Goal: Task Accomplishment & Management: Use online tool/utility

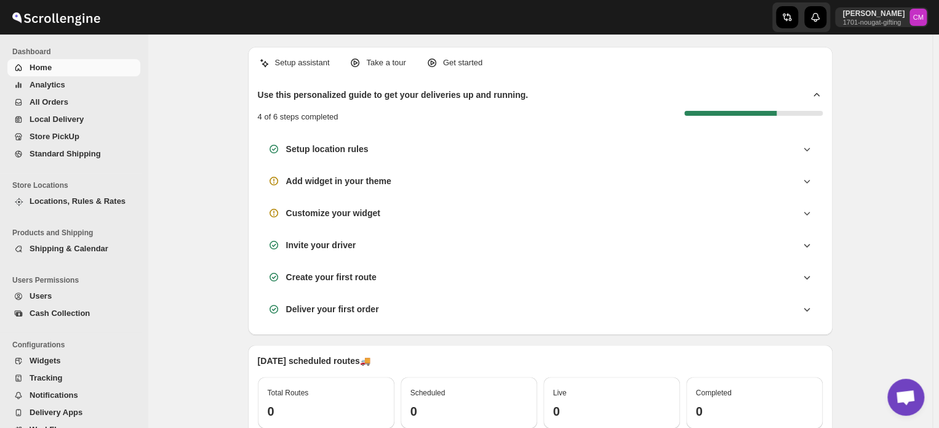
click at [52, 156] on span "Standard Shipping" at bounding box center [65, 153] width 71 height 9
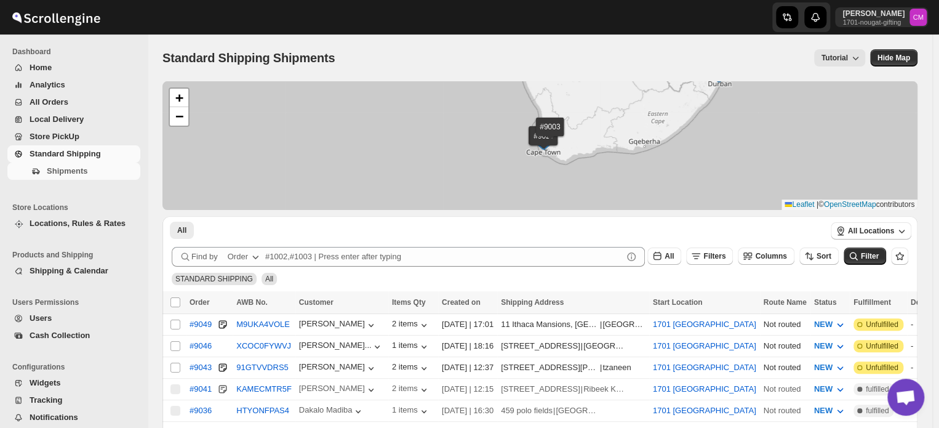
click at [177, 345] on input "Select shipment" at bounding box center [176, 346] width 10 height 10
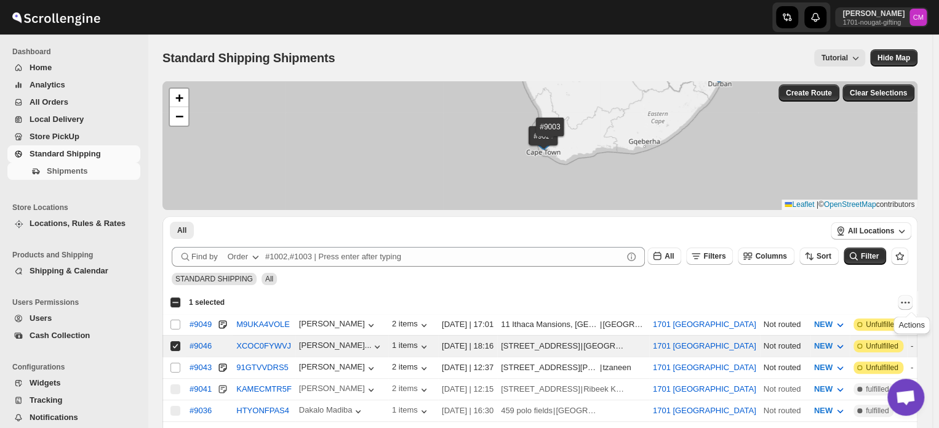
click at [903, 302] on icon "Actions" at bounding box center [902, 302] width 2 height 2
click at [874, 328] on span "MOVE TO LOCAL DELIVERY" at bounding box center [858, 325] width 107 height 9
checkbox input "false"
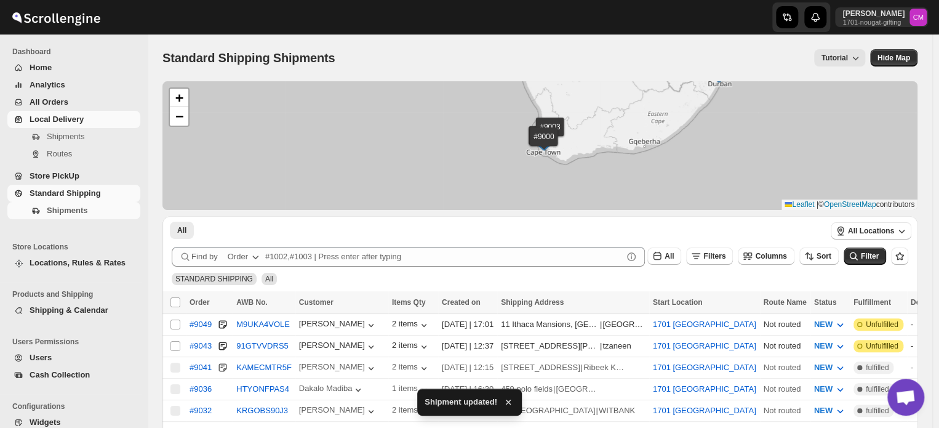
click at [52, 120] on span "Local Delivery" at bounding box center [57, 119] width 54 height 9
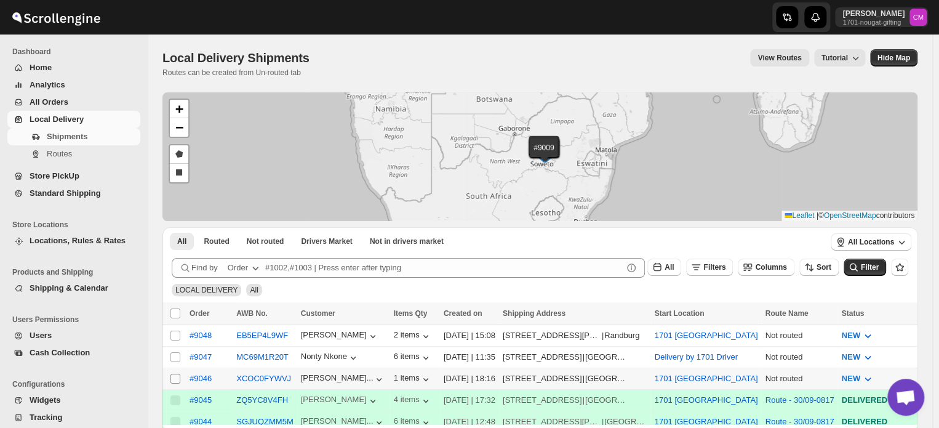
click at [175, 374] on input "Select shipment" at bounding box center [176, 379] width 10 height 10
checkbox input "true"
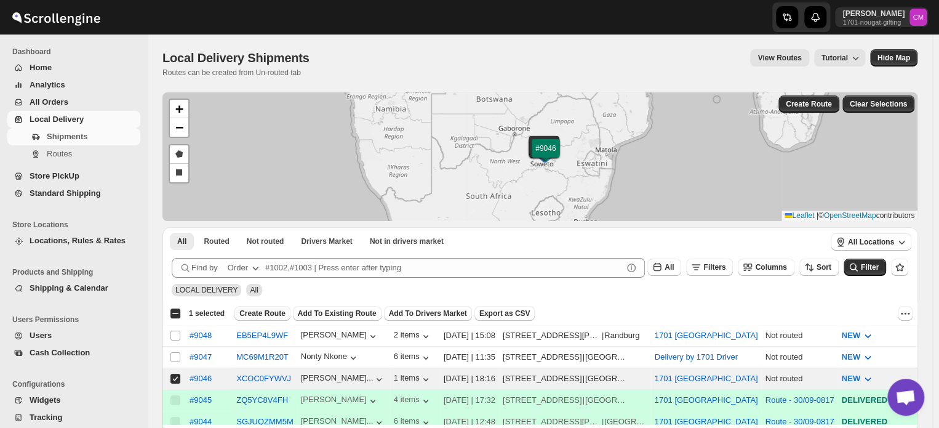
click at [266, 319] on button "Create Route" at bounding box center [263, 313] width 56 height 15
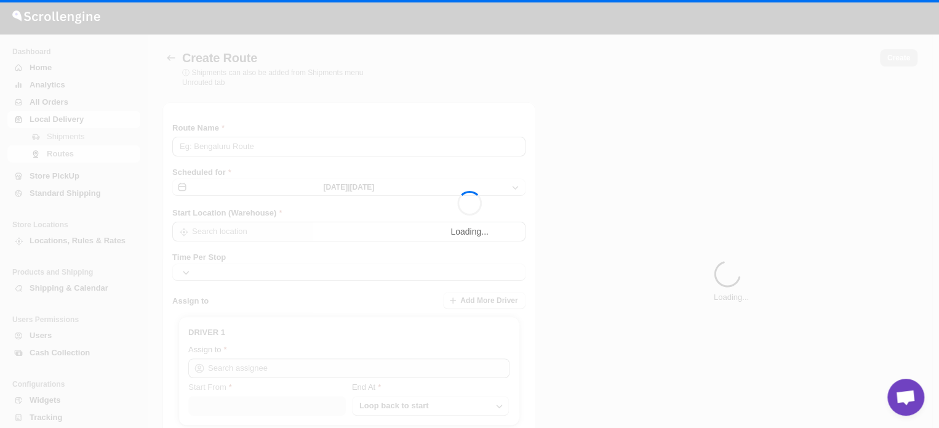
type input "Route - 01/10-0759"
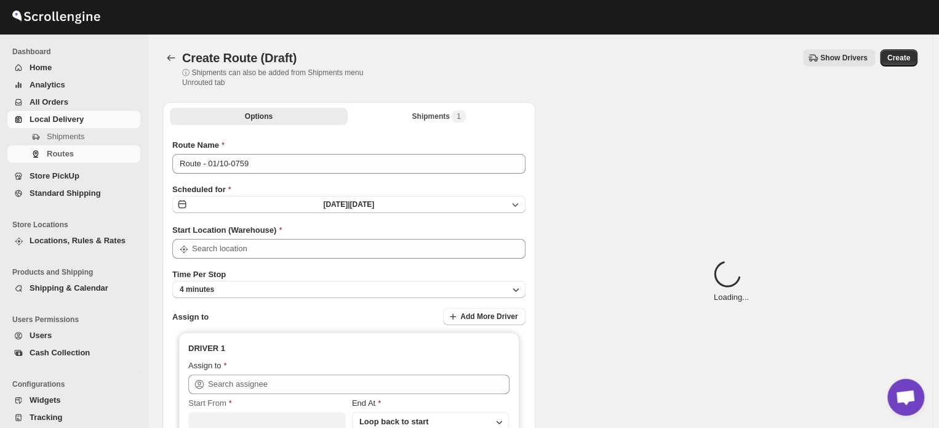
type input "1701 [GEOGRAPHIC_DATA]"
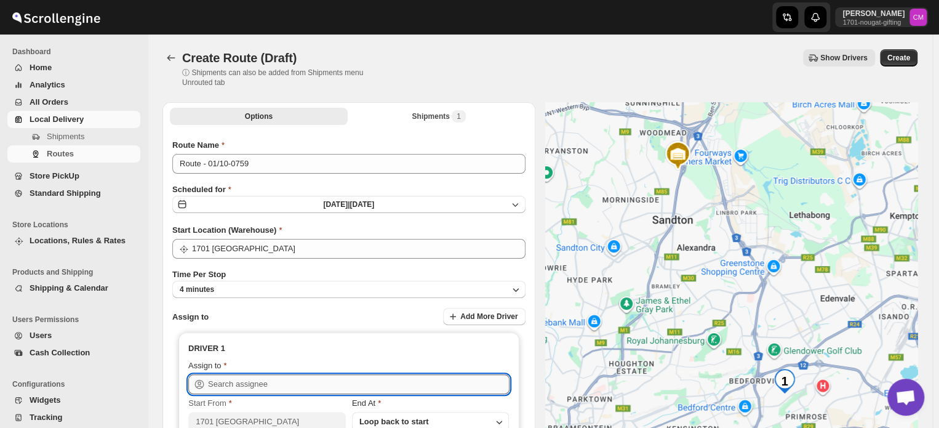
click at [222, 385] on input "text" at bounding box center [359, 384] width 302 height 20
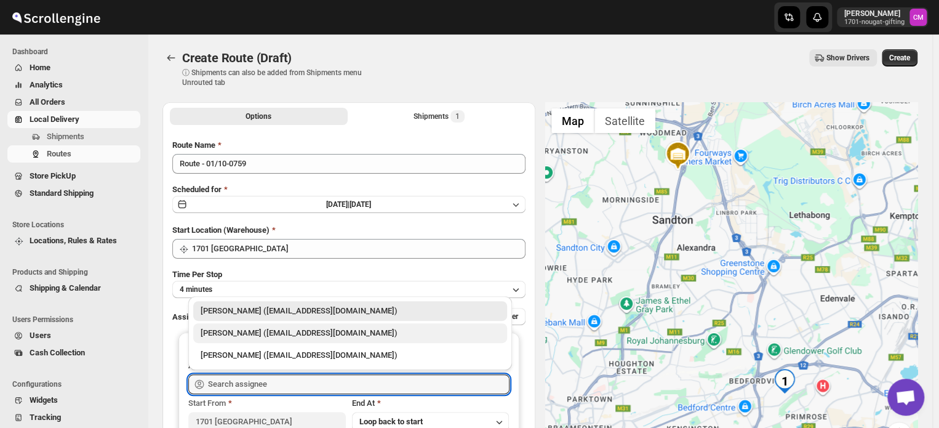
click at [247, 339] on div "[PERSON_NAME] ([EMAIL_ADDRESS][DOMAIN_NAME])" at bounding box center [350, 333] width 314 height 20
type input "[PERSON_NAME] ([EMAIL_ADDRESS][DOMAIN_NAME])"
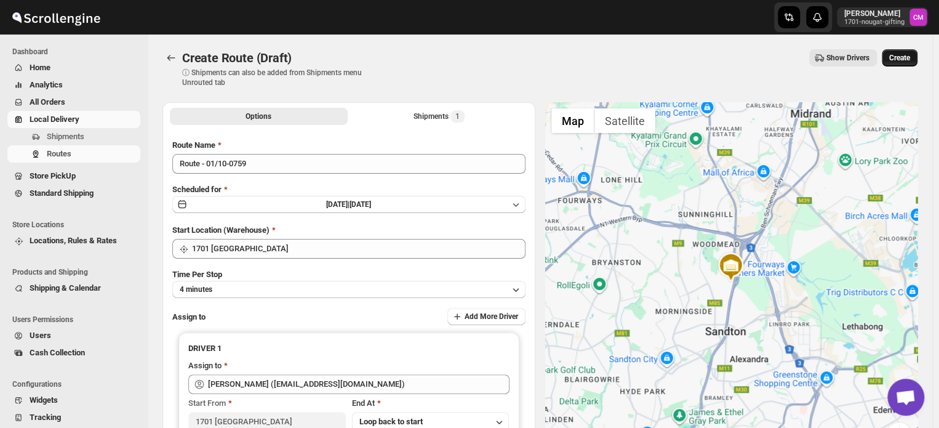
click at [905, 60] on span "Create" at bounding box center [900, 58] width 21 height 10
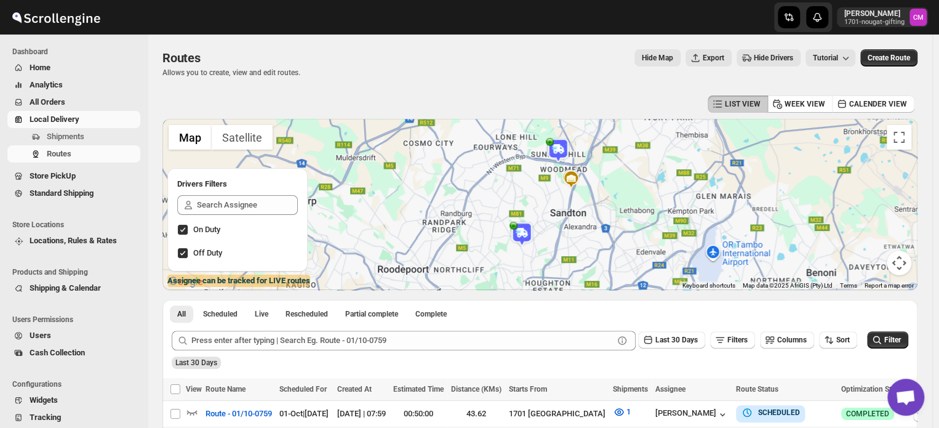
click at [67, 123] on span "Local Delivery" at bounding box center [55, 119] width 50 height 9
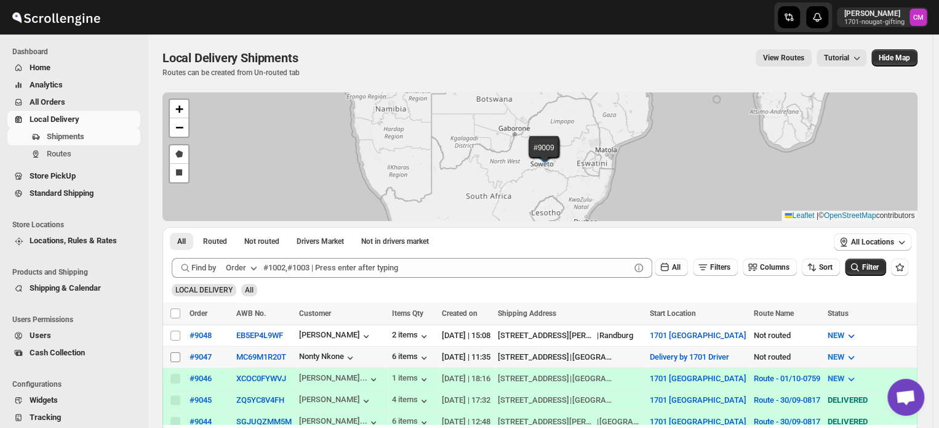
click at [177, 355] on input "Select shipment" at bounding box center [176, 357] width 10 height 10
checkbox input "true"
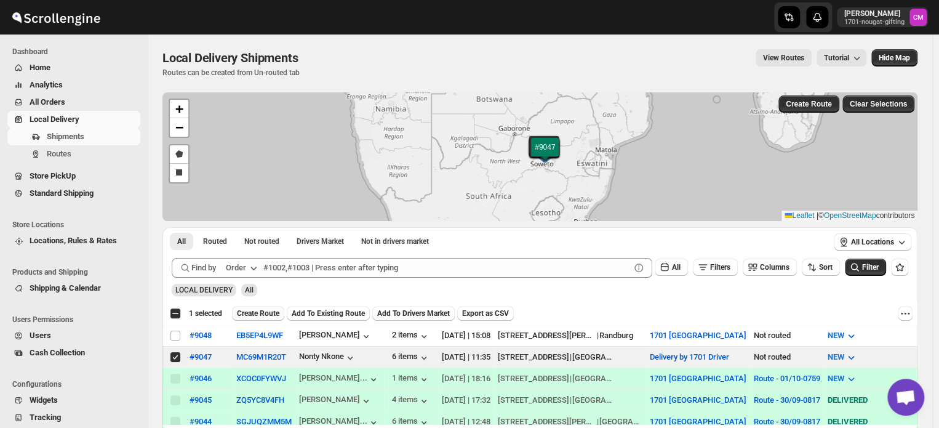
click at [251, 313] on span "Create Route" at bounding box center [258, 313] width 42 height 10
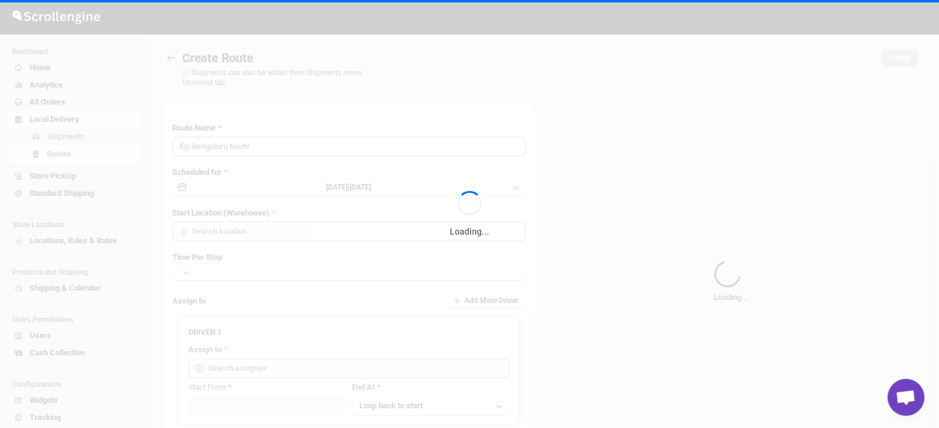
type input "Route - 01/10-0759"
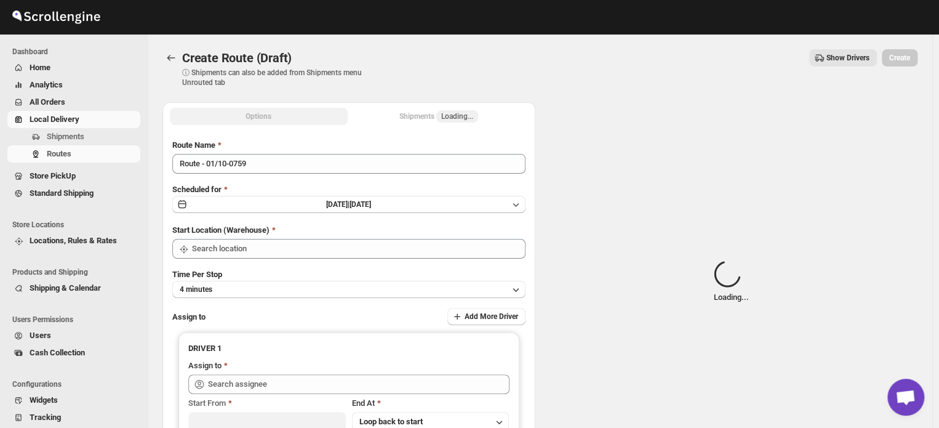
type input "Delivery by 1701 Driver"
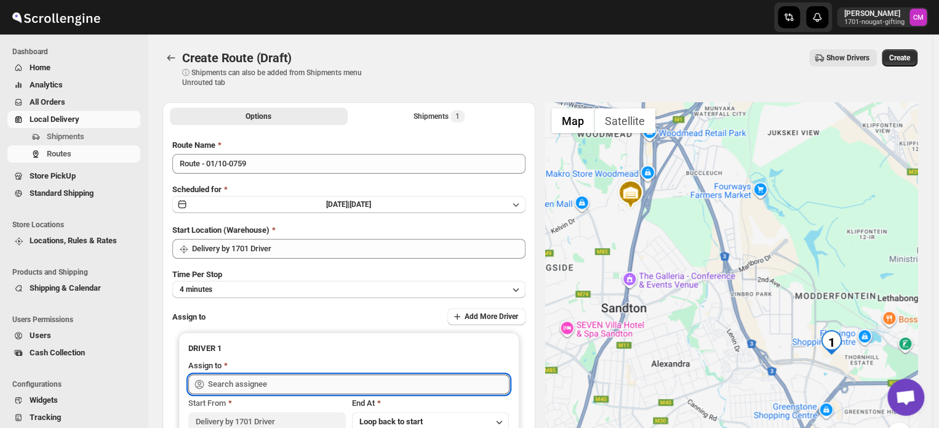
click at [220, 383] on input "text" at bounding box center [359, 384] width 302 height 20
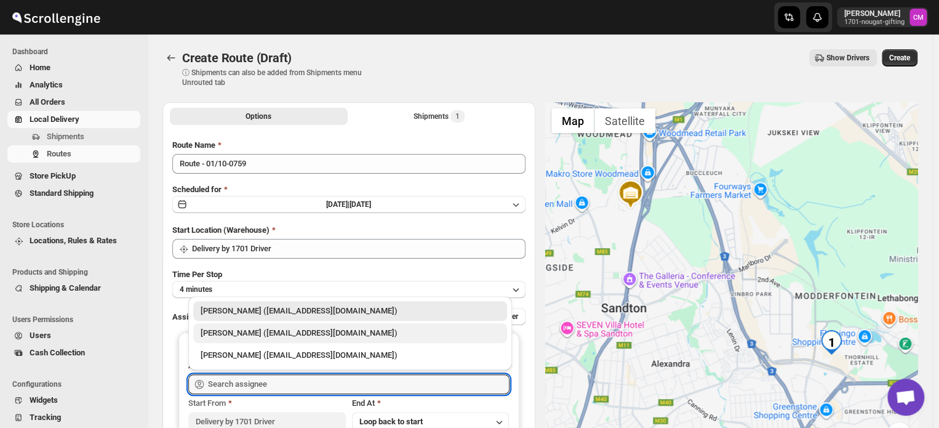
click at [226, 339] on div "[PERSON_NAME] ([EMAIL_ADDRESS][DOMAIN_NAME])" at bounding box center [350, 333] width 314 height 20
type input "[PERSON_NAME] ([EMAIL_ADDRESS][DOMAIN_NAME])"
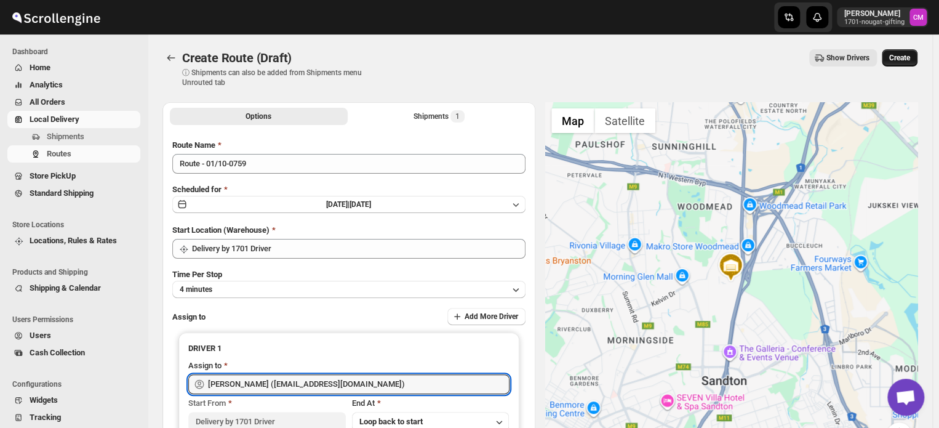
click at [902, 60] on span "Create" at bounding box center [900, 58] width 21 height 10
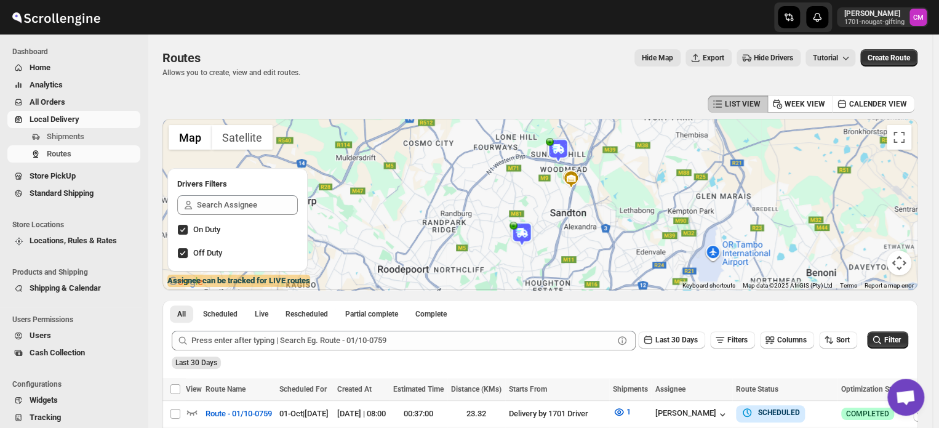
click at [55, 121] on span "Local Delivery" at bounding box center [55, 119] width 50 height 9
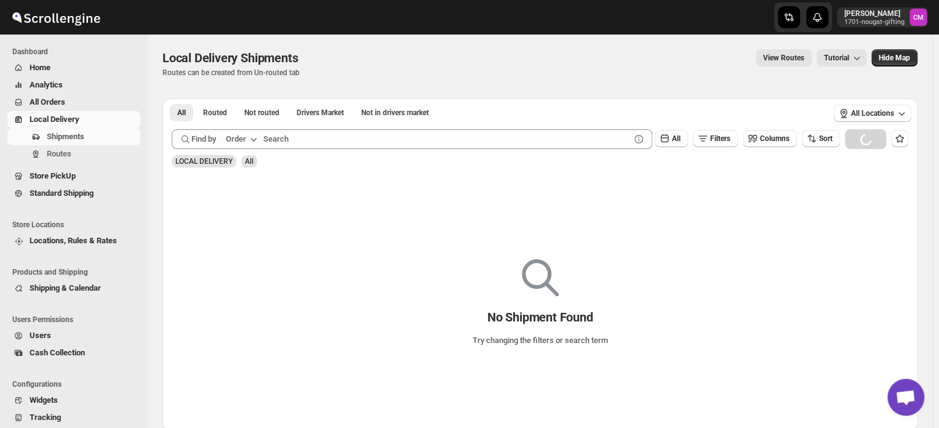
click at [55, 119] on span "Local Delivery" at bounding box center [55, 119] width 50 height 9
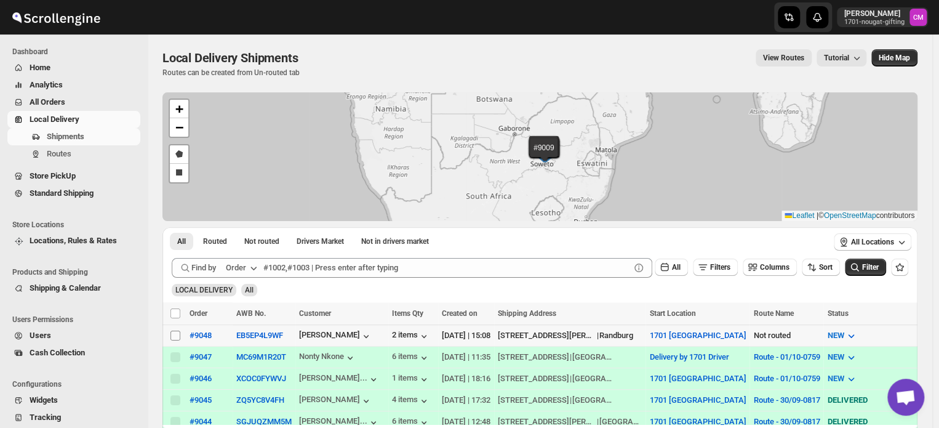
click at [172, 337] on input "Select shipment" at bounding box center [176, 336] width 10 height 10
checkbox input "true"
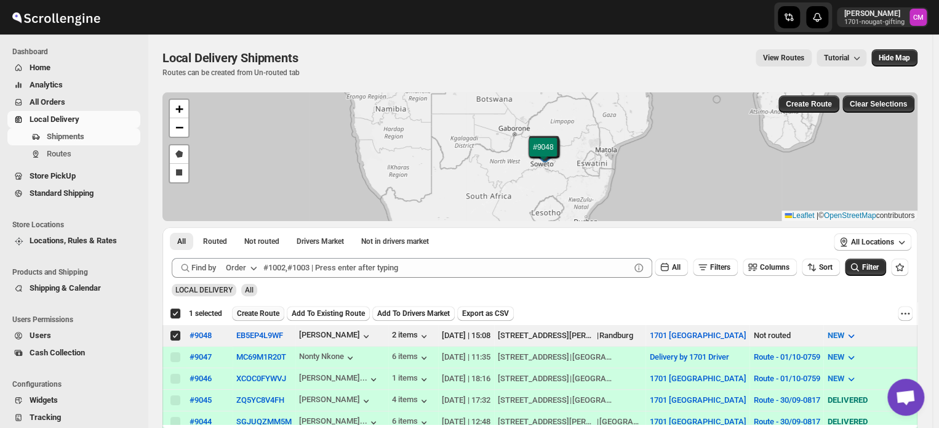
click at [268, 312] on span "Create Route" at bounding box center [258, 313] width 42 height 10
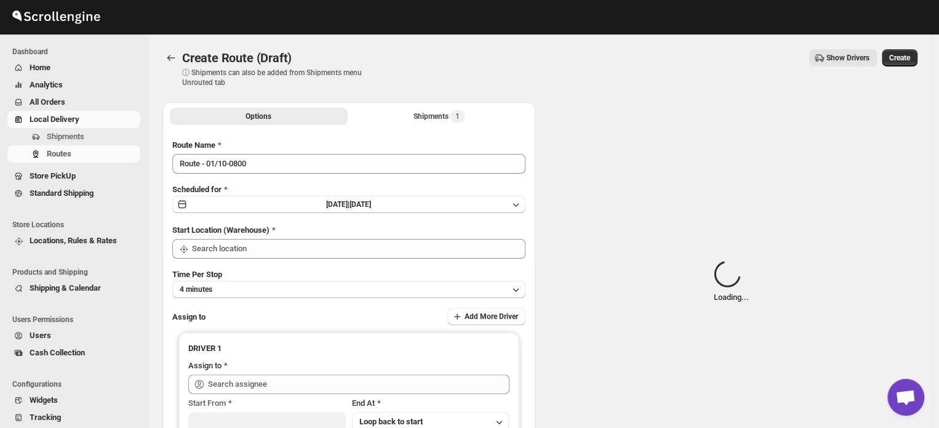
type input "1701 [GEOGRAPHIC_DATA]"
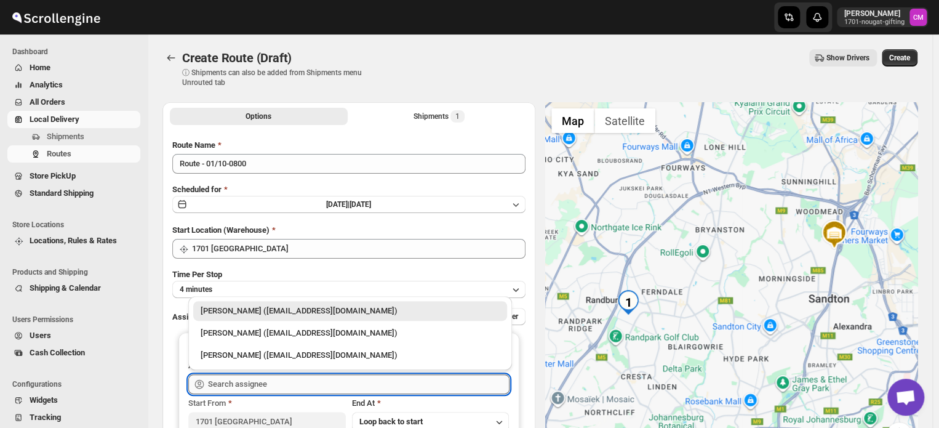
click at [244, 382] on input "text" at bounding box center [359, 384] width 302 height 20
click at [236, 336] on div "[PERSON_NAME] ([EMAIL_ADDRESS][DOMAIN_NAME])" at bounding box center [350, 333] width 299 height 12
type input "[PERSON_NAME] ([EMAIL_ADDRESS][DOMAIN_NAME])"
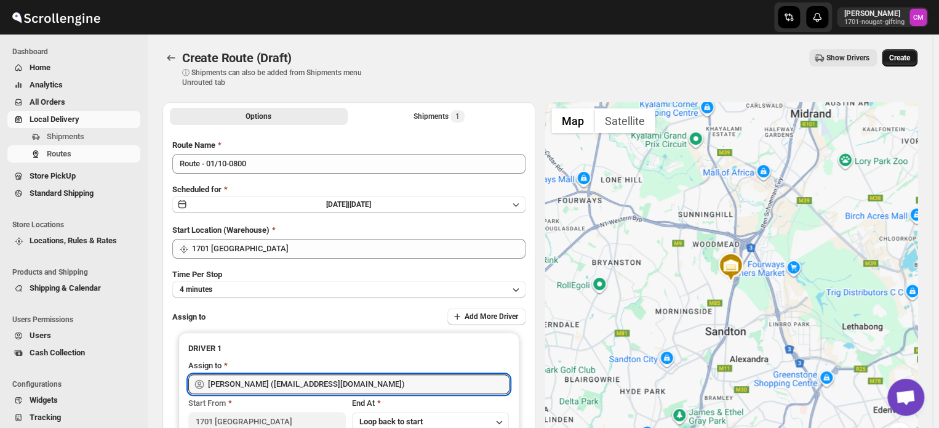
click at [906, 56] on span "Create" at bounding box center [900, 58] width 21 height 10
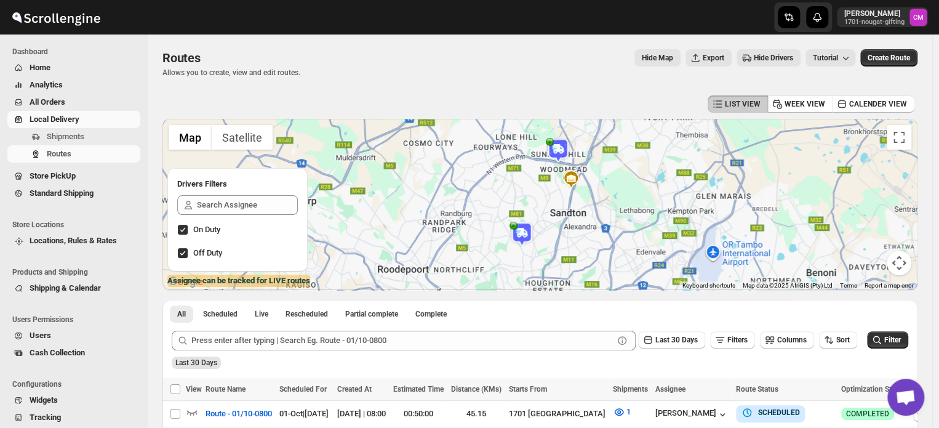
click at [46, 115] on span "Local Delivery" at bounding box center [55, 119] width 50 height 9
